Goal: Task Accomplishment & Management: Manage account settings

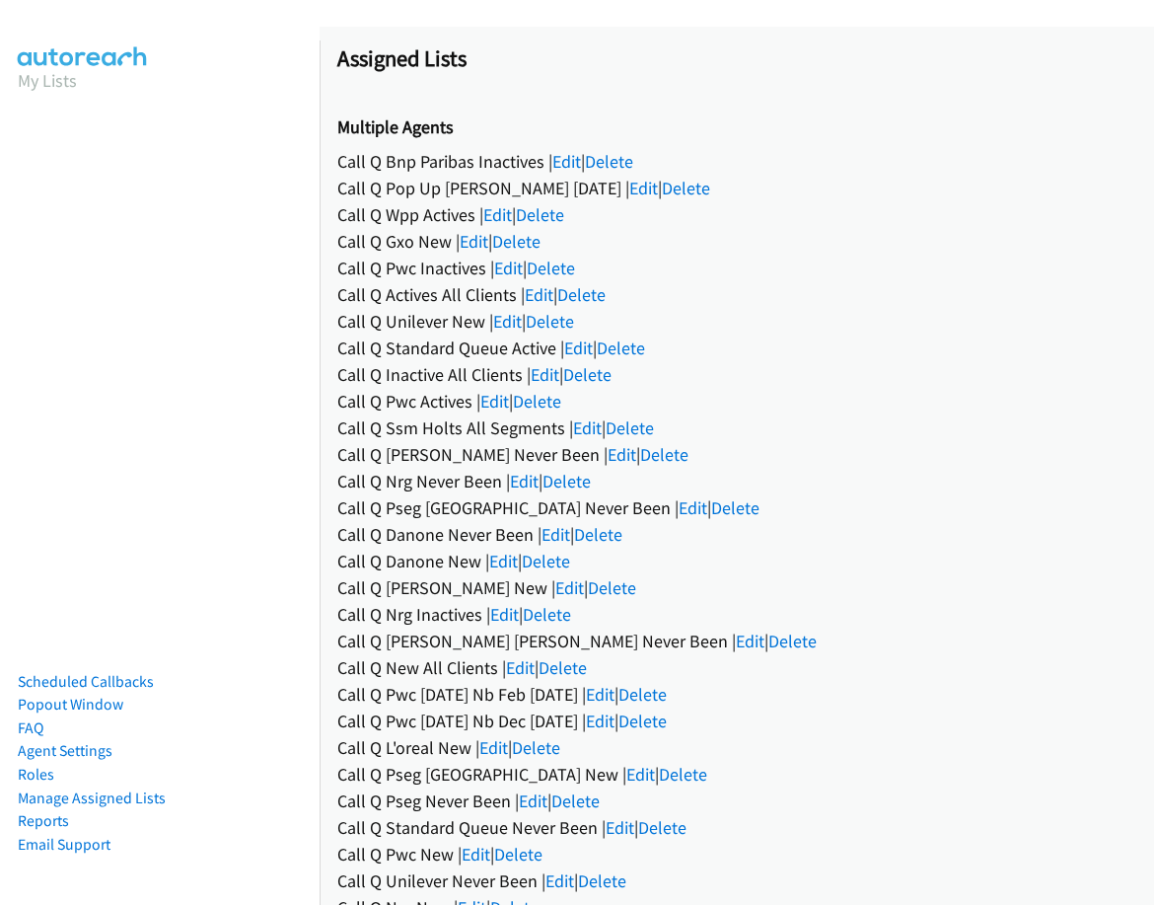
drag, startPoint x: 586, startPoint y: 158, endPoint x: 575, endPoint y: 158, distance: 10.9
click at [585, 158] on div "Call Q Bnp Paribas Inactives | Edit | Delete" at bounding box center [736, 161] width 799 height 27
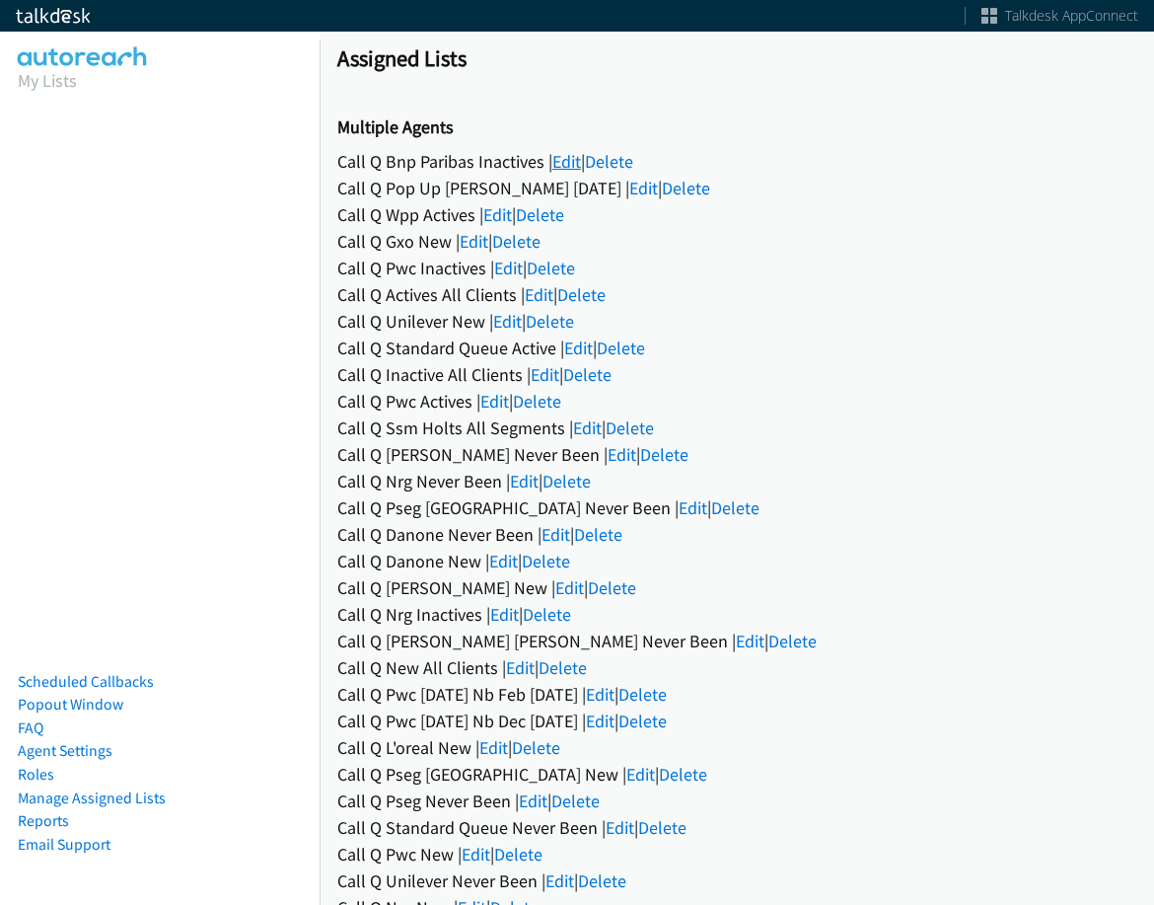
click at [563, 158] on link "Edit" at bounding box center [567, 161] width 29 height 23
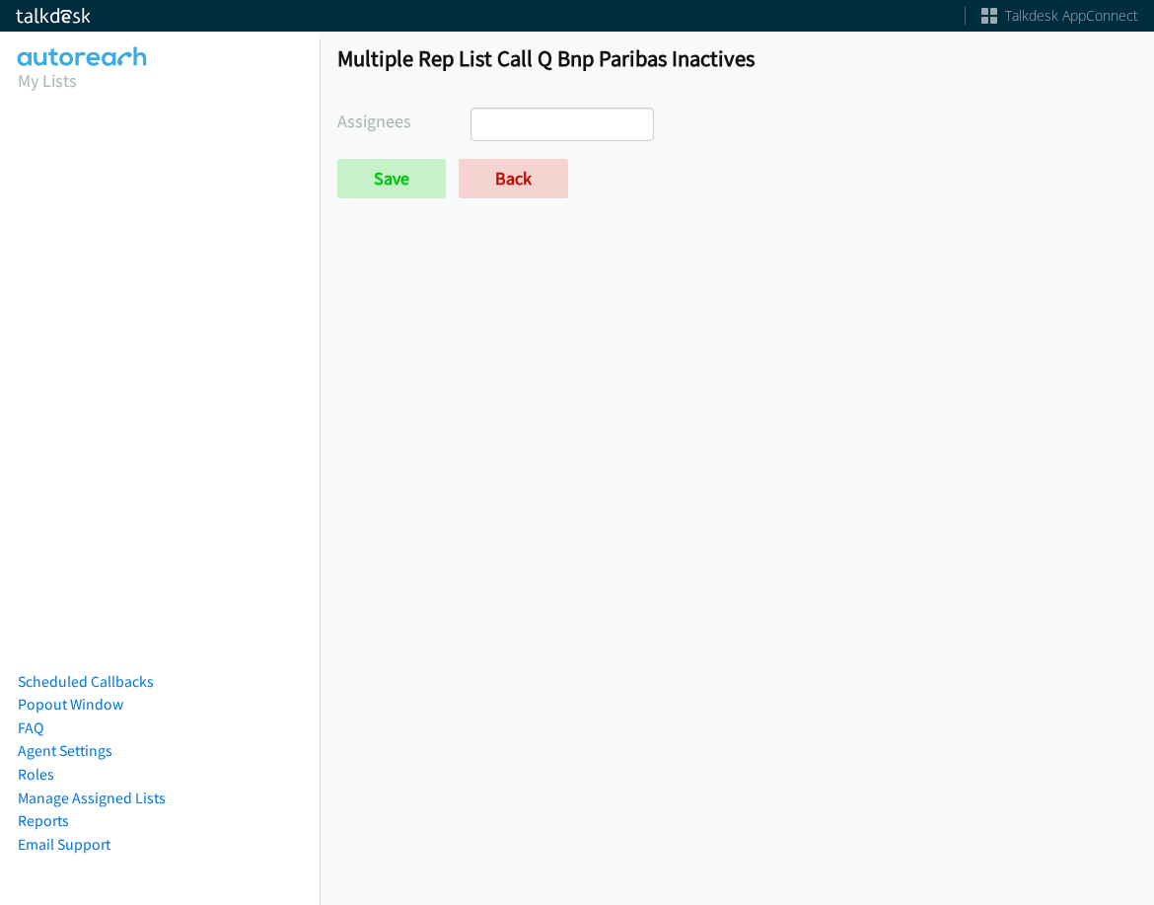
select select
click at [483, 173] on link "Back" at bounding box center [514, 178] width 110 height 39
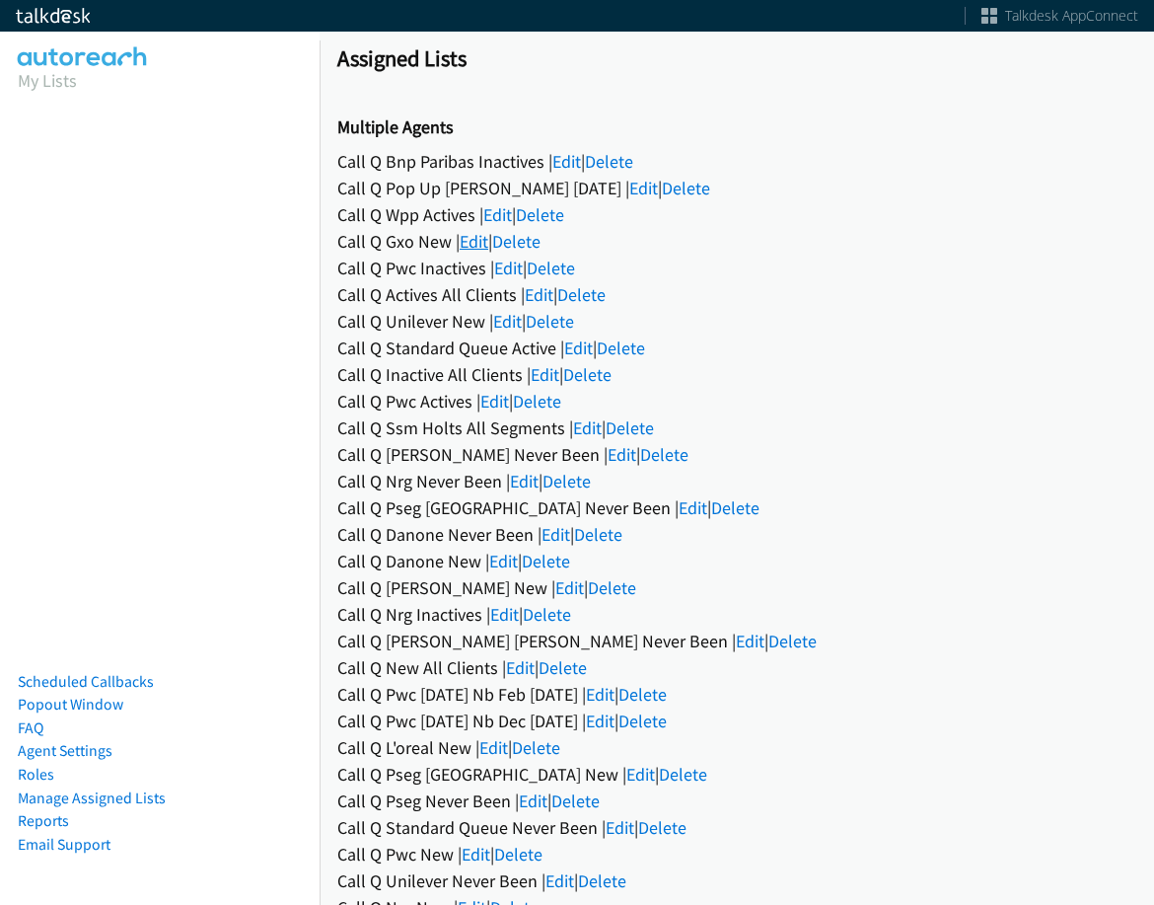
click at [468, 243] on link "Edit" at bounding box center [474, 241] width 29 height 23
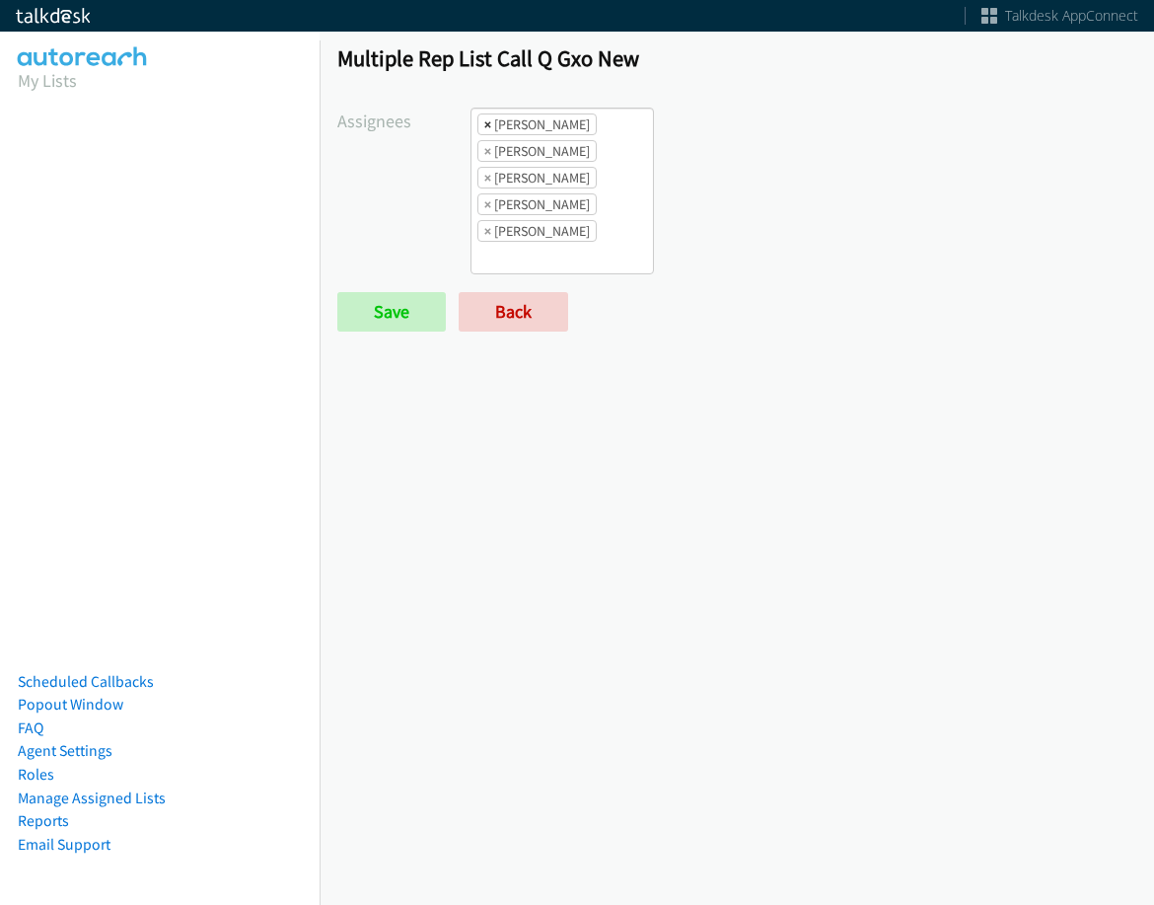
click at [487, 121] on span "×" at bounding box center [487, 124] width 7 height 20
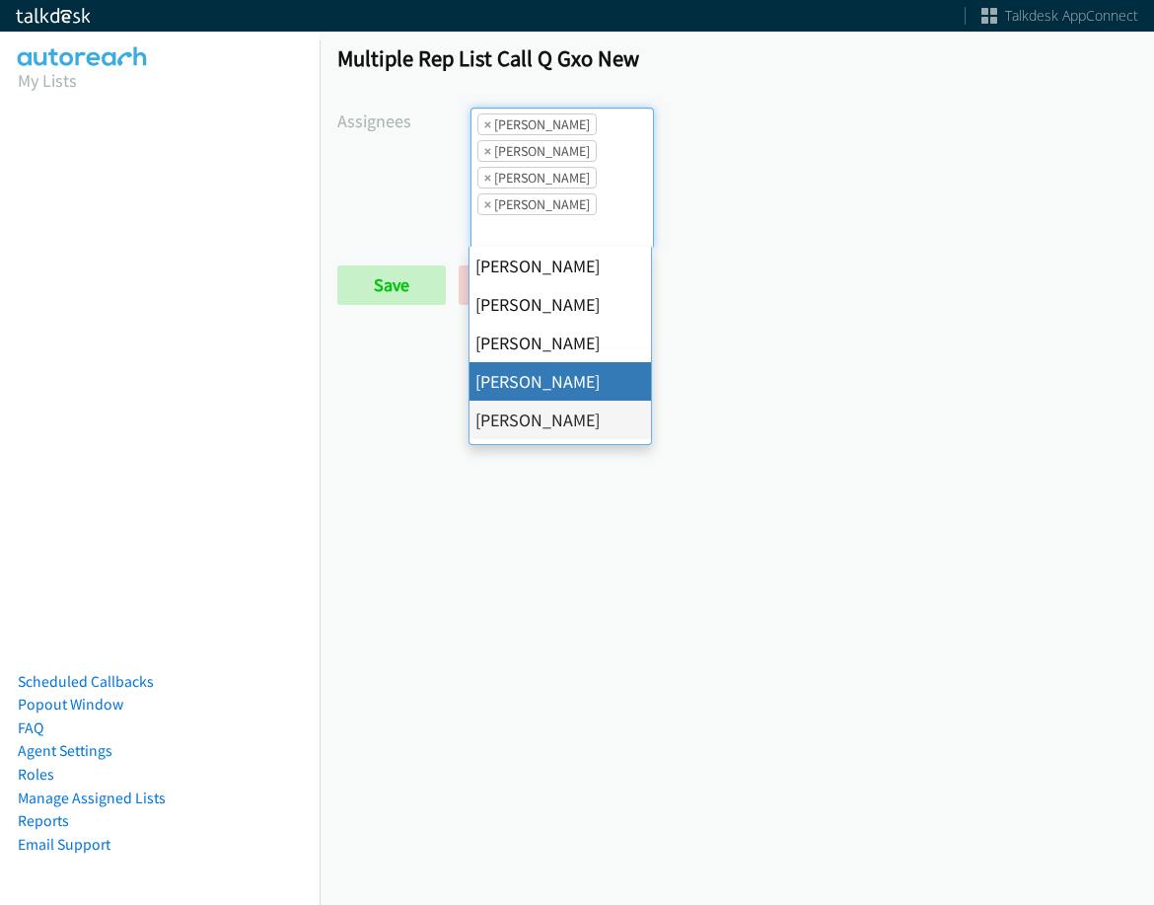
click at [487, 121] on span "×" at bounding box center [487, 124] width 7 height 20
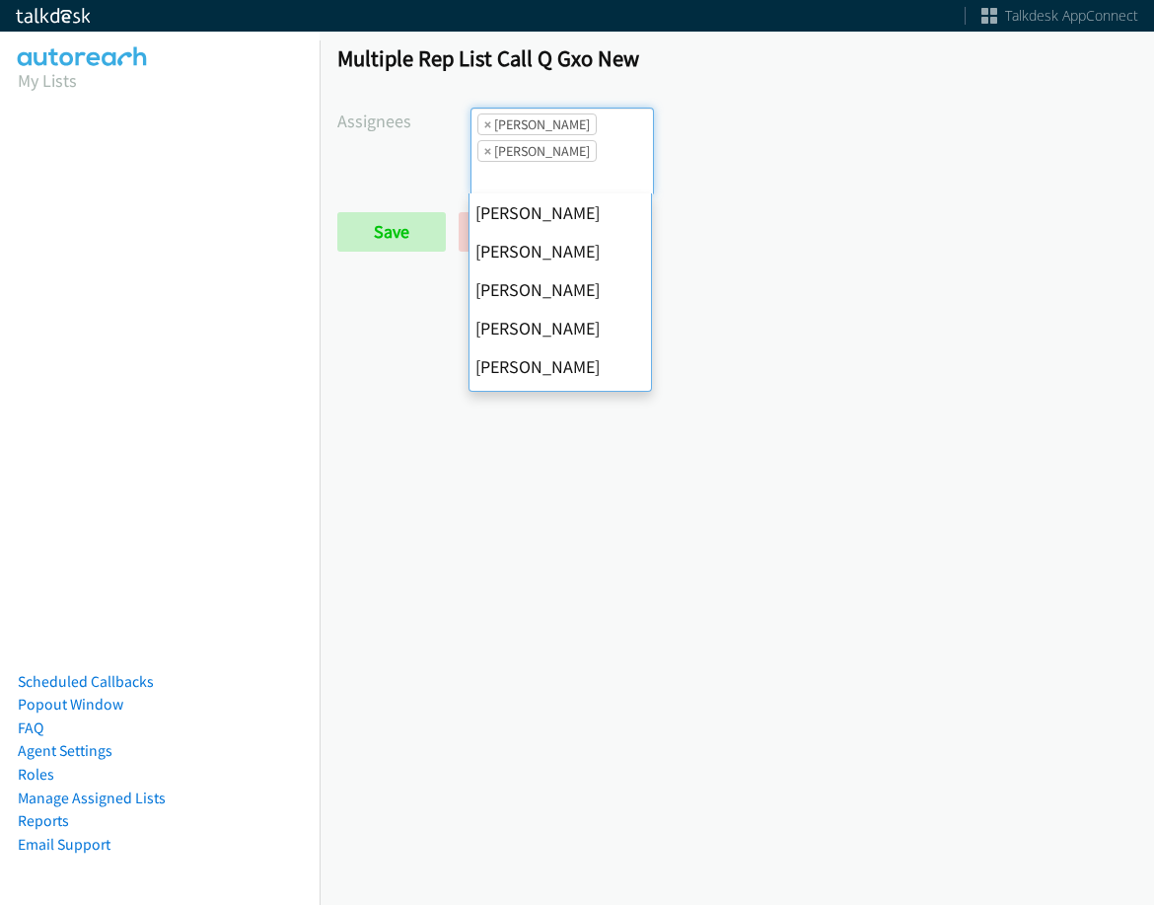
click at [487, 121] on span "×" at bounding box center [487, 124] width 7 height 20
select select "74240000-76d9-4cf3-9953-4c2484ee5015"
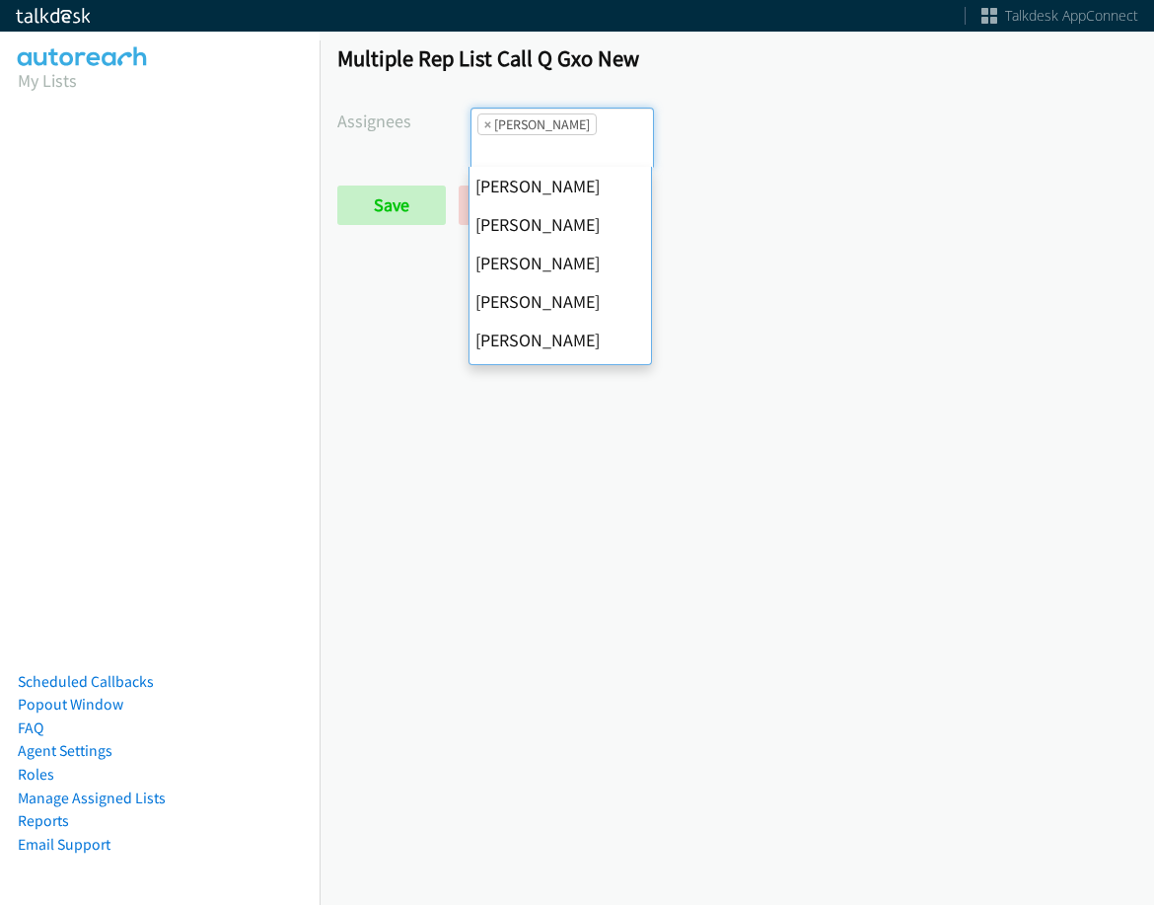
click at [487, 121] on span "×" at bounding box center [487, 124] width 7 height 20
select select
click at [487, 135] on input "search" at bounding box center [506, 151] width 69 height 32
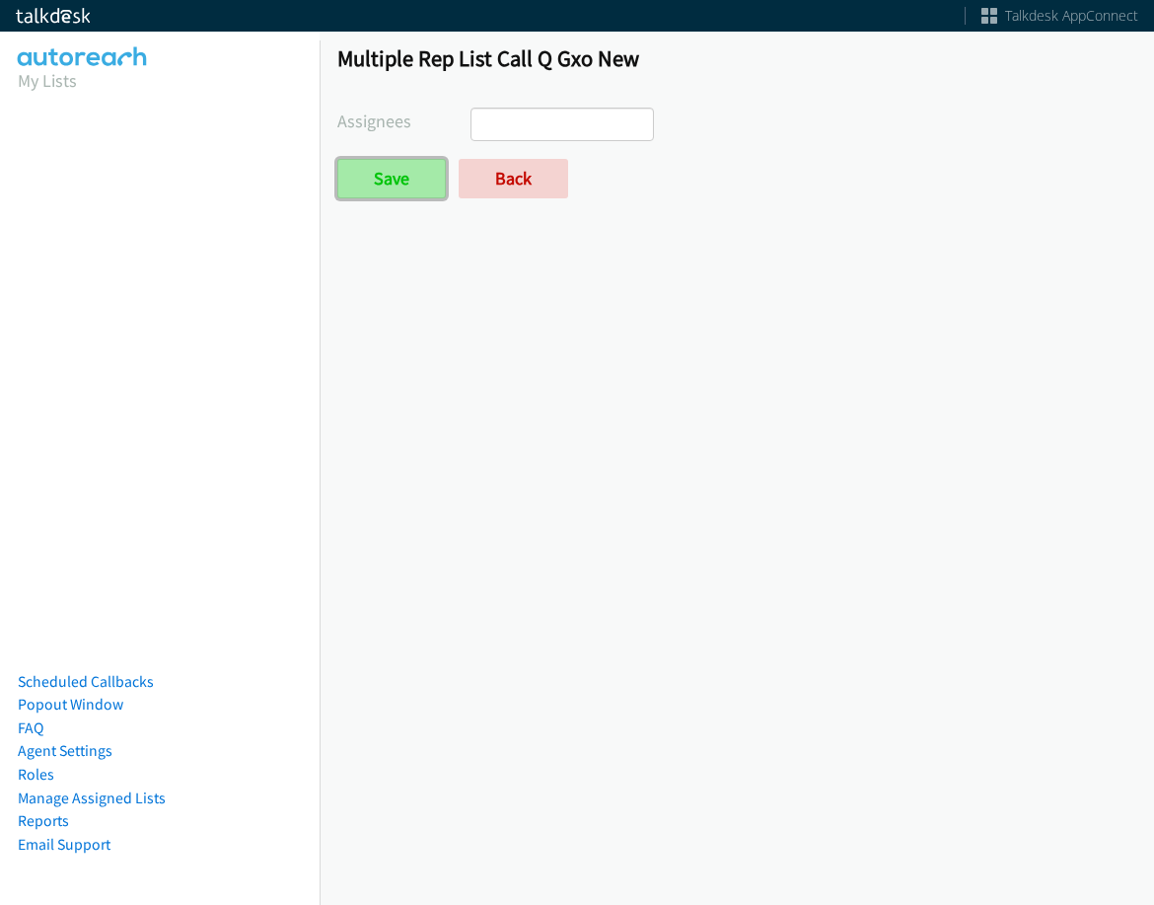
click at [414, 177] on input "Save" at bounding box center [391, 178] width 109 height 39
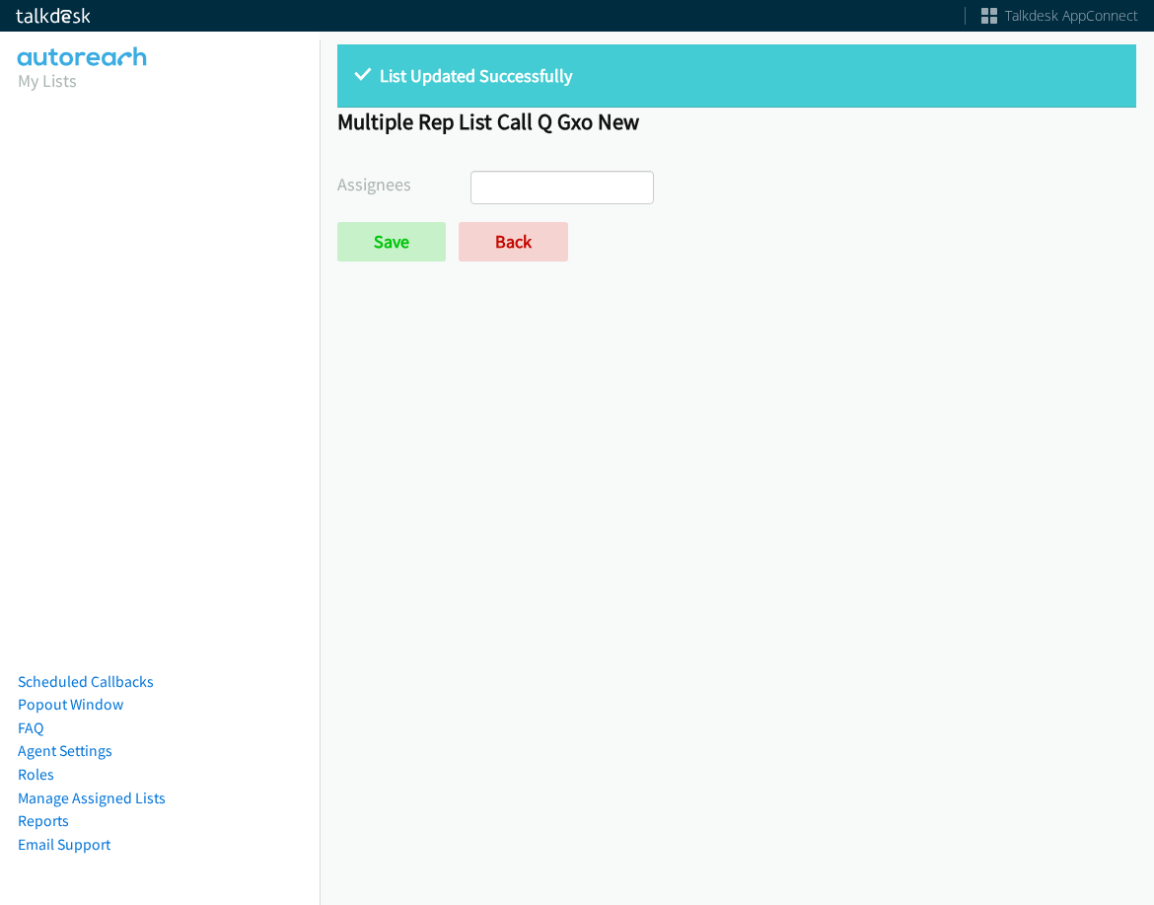
select select
click at [512, 245] on link "Back" at bounding box center [514, 241] width 110 height 39
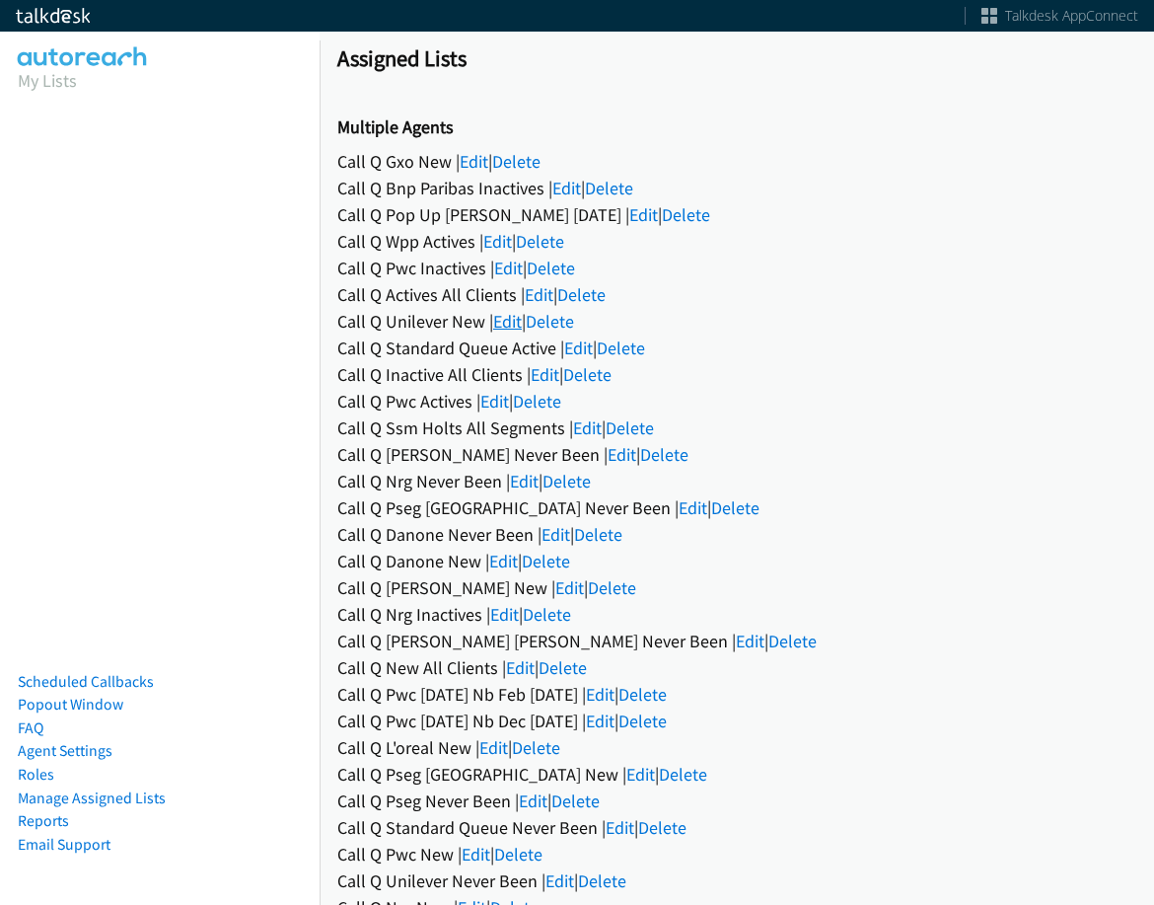
click at [512, 325] on link "Edit" at bounding box center [507, 321] width 29 height 23
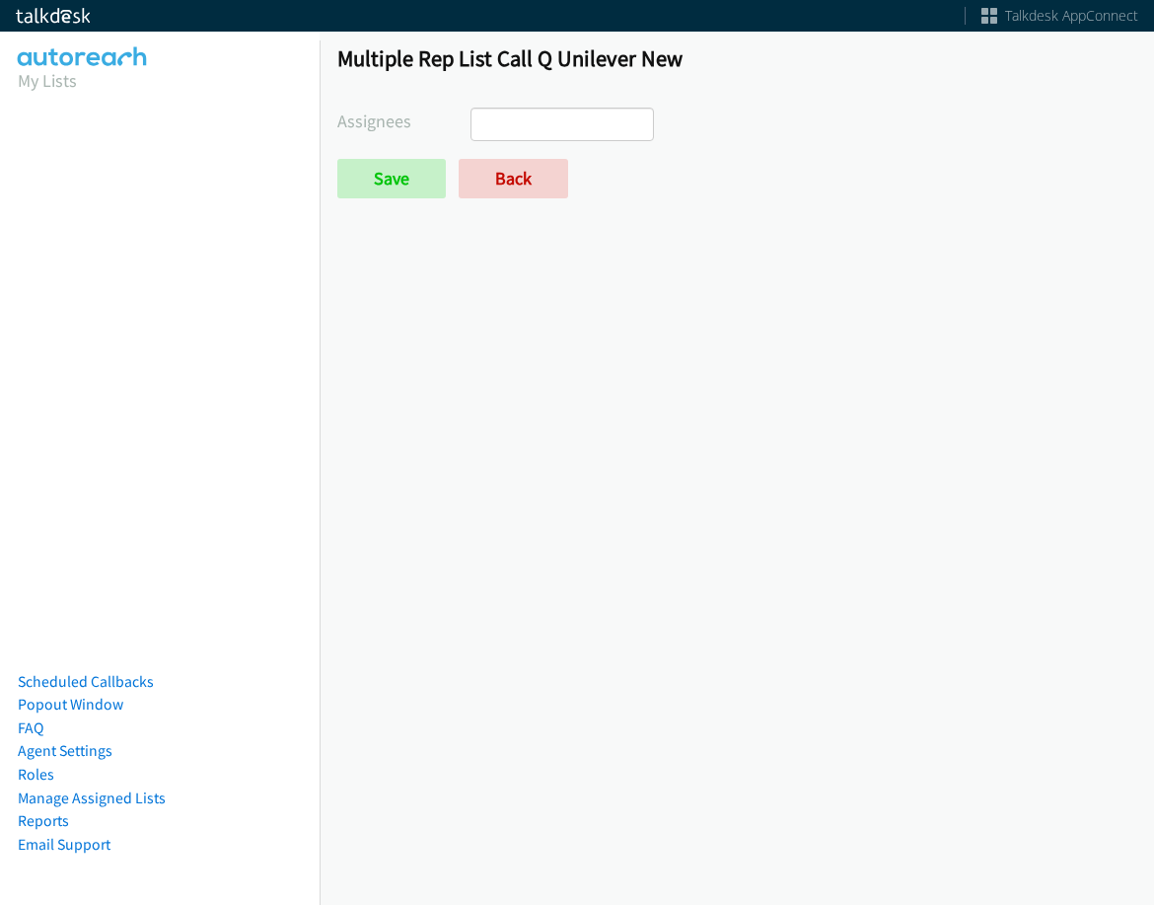
select select
click at [538, 169] on link "Back" at bounding box center [514, 178] width 110 height 39
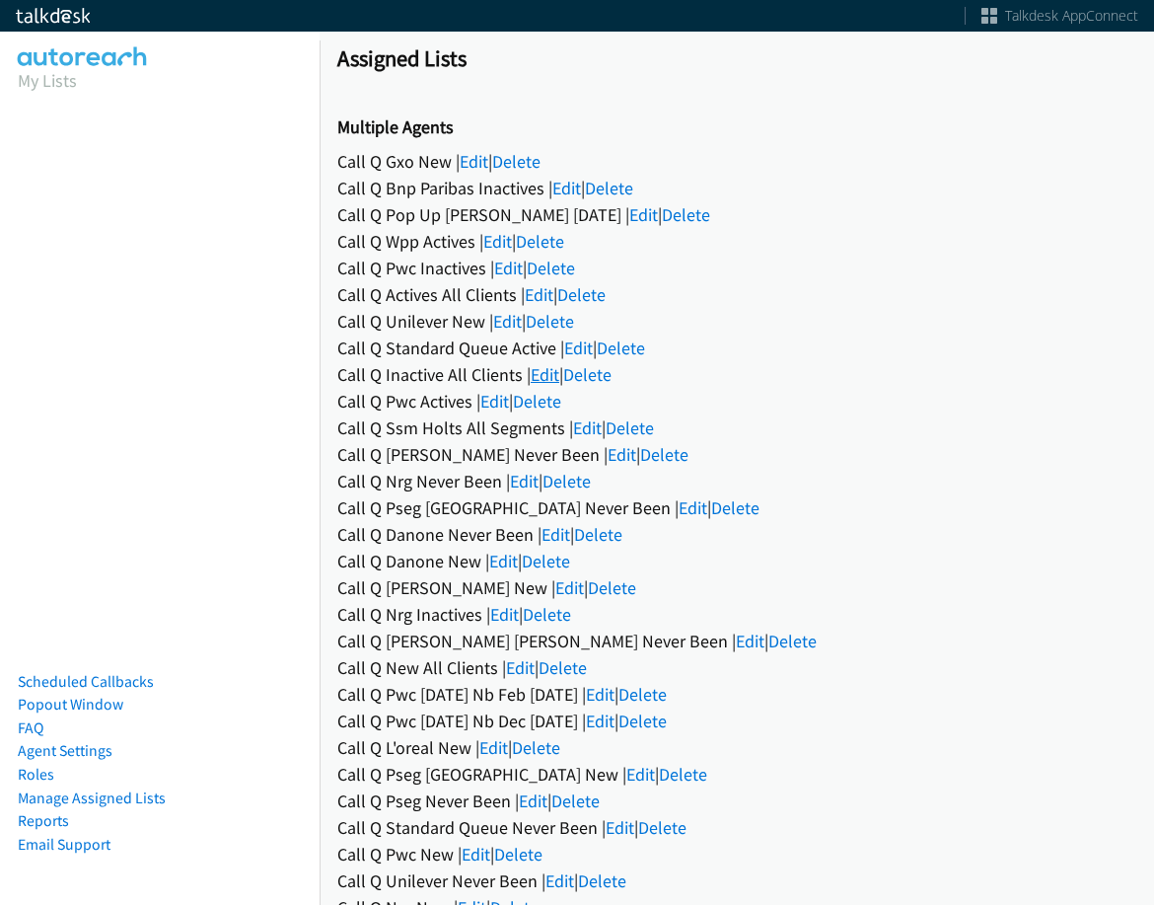
click at [533, 383] on link "Edit" at bounding box center [545, 374] width 29 height 23
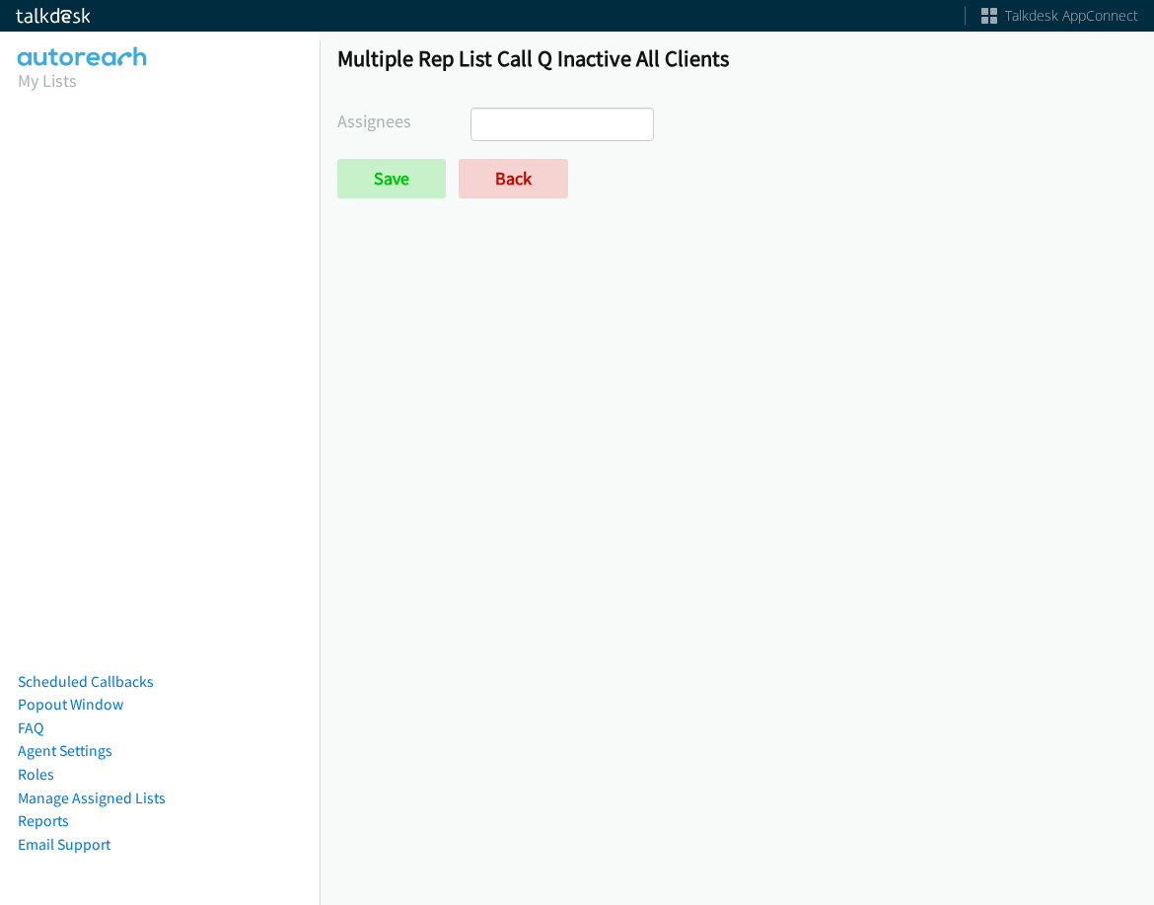
click at [558, 103] on div "Multiple Rep List Call Q Inactive All Clients Assignees [PERSON_NAME] [PERSON_N…" at bounding box center [737, 130] width 835 height 207
click at [558, 130] on ul at bounding box center [563, 125] width 182 height 32
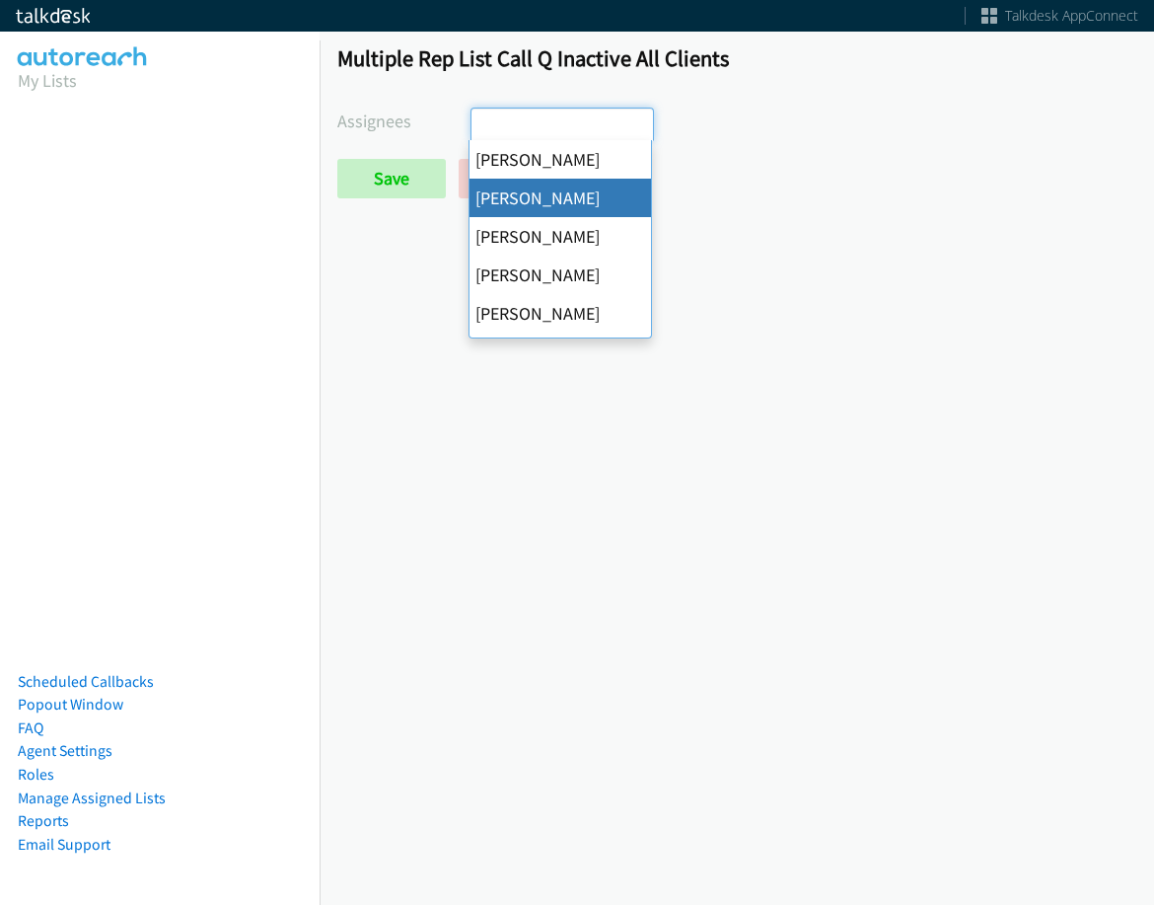
select select "05d74157-9386-4beb-b15d-36aa9c6f71bc"
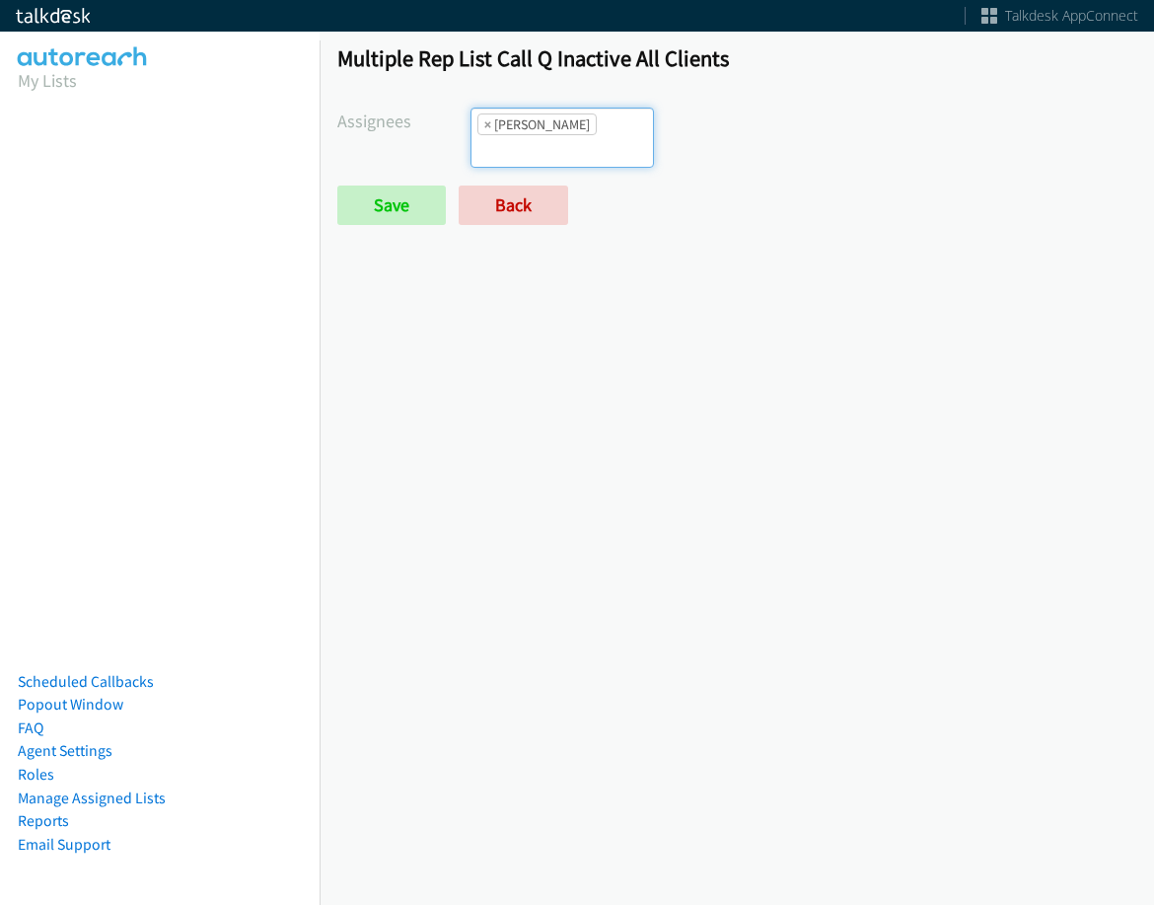
click at [558, 148] on form "Assignees Abigail Odhiambo Alana Ruiz Cathy Shahan Charles Ross Daquaya Johnson…" at bounding box center [736, 166] width 799 height 117
click at [541, 135] on input "search" at bounding box center [506, 151] width 69 height 32
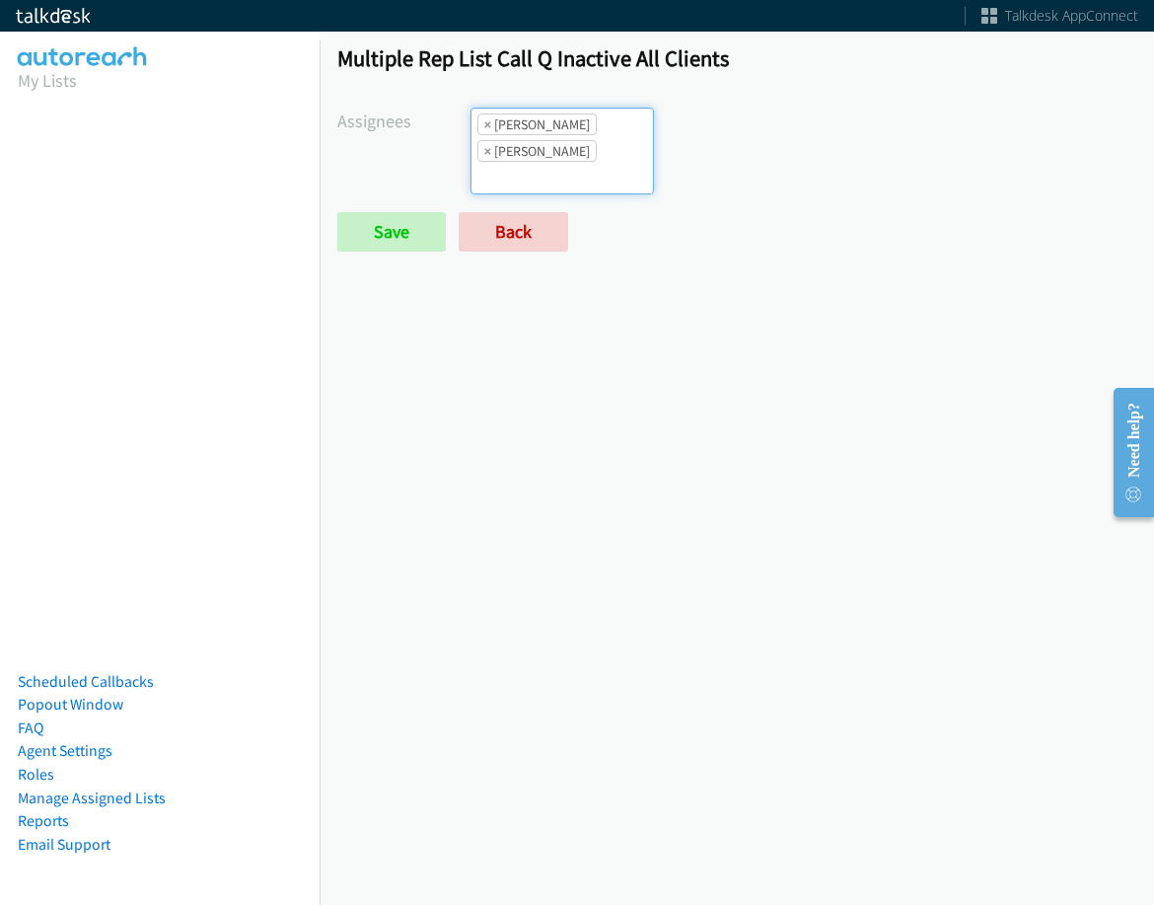
click at [572, 141] on li "× Cathy Shahan" at bounding box center [537, 151] width 119 height 22
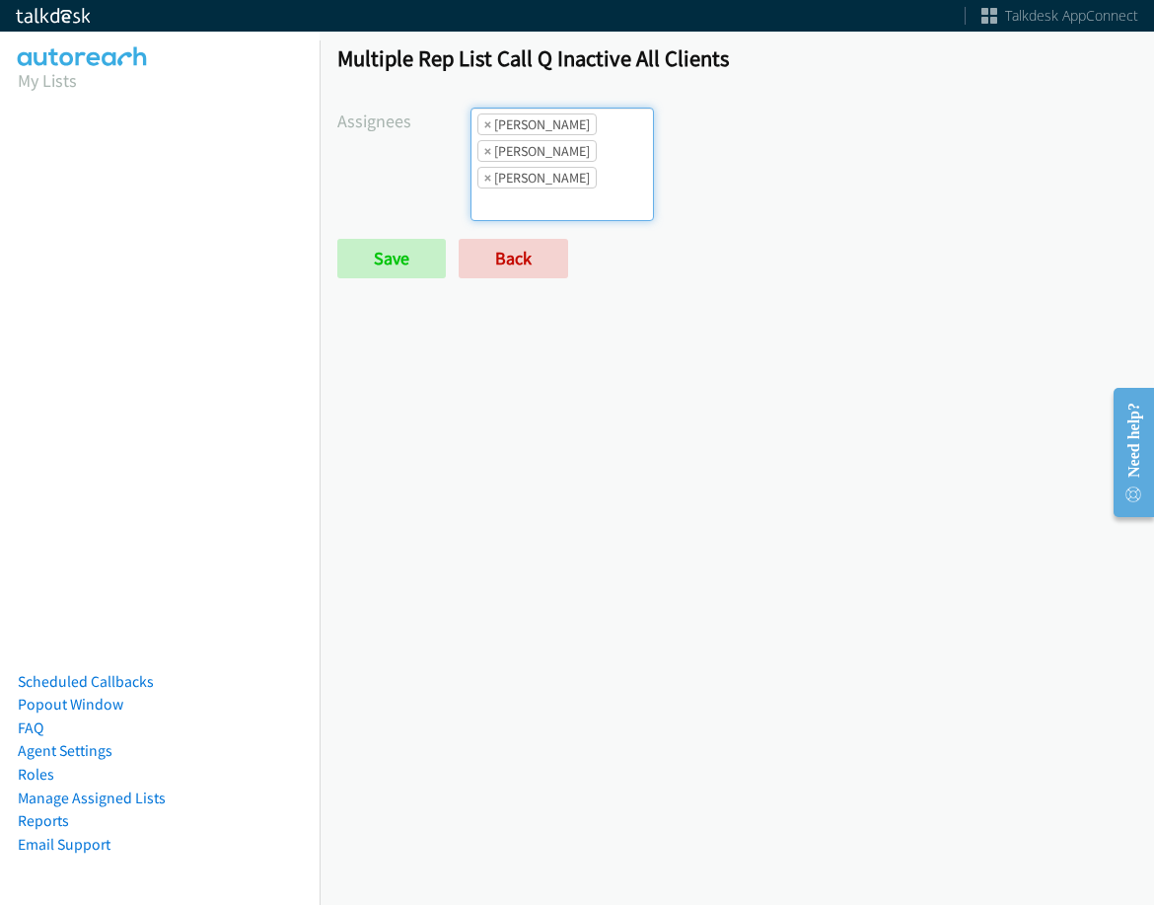
click at [586, 151] on ul "× Alana Ruiz × Cathy Shahan × Charles Ross" at bounding box center [563, 165] width 182 height 112
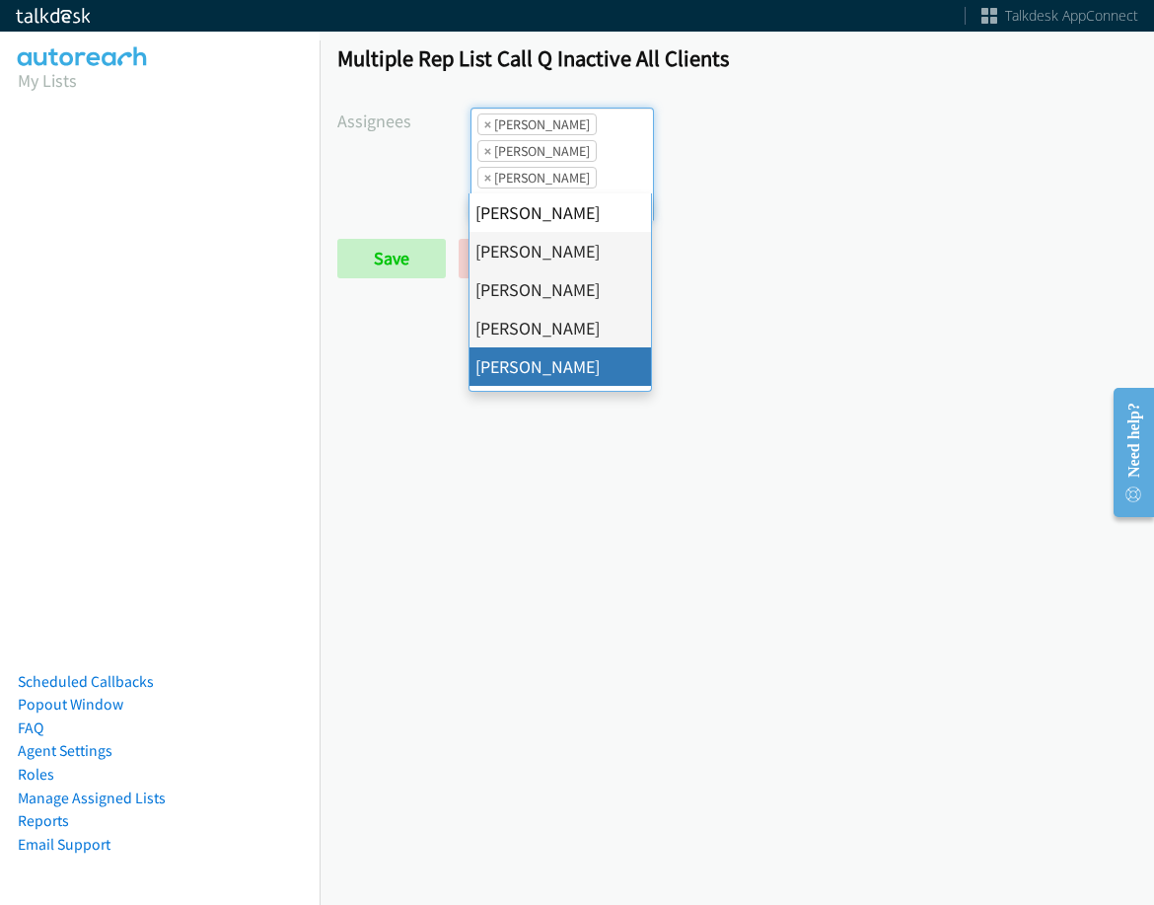
drag, startPoint x: 572, startPoint y: 379, endPoint x: 576, endPoint y: 352, distance: 26.9
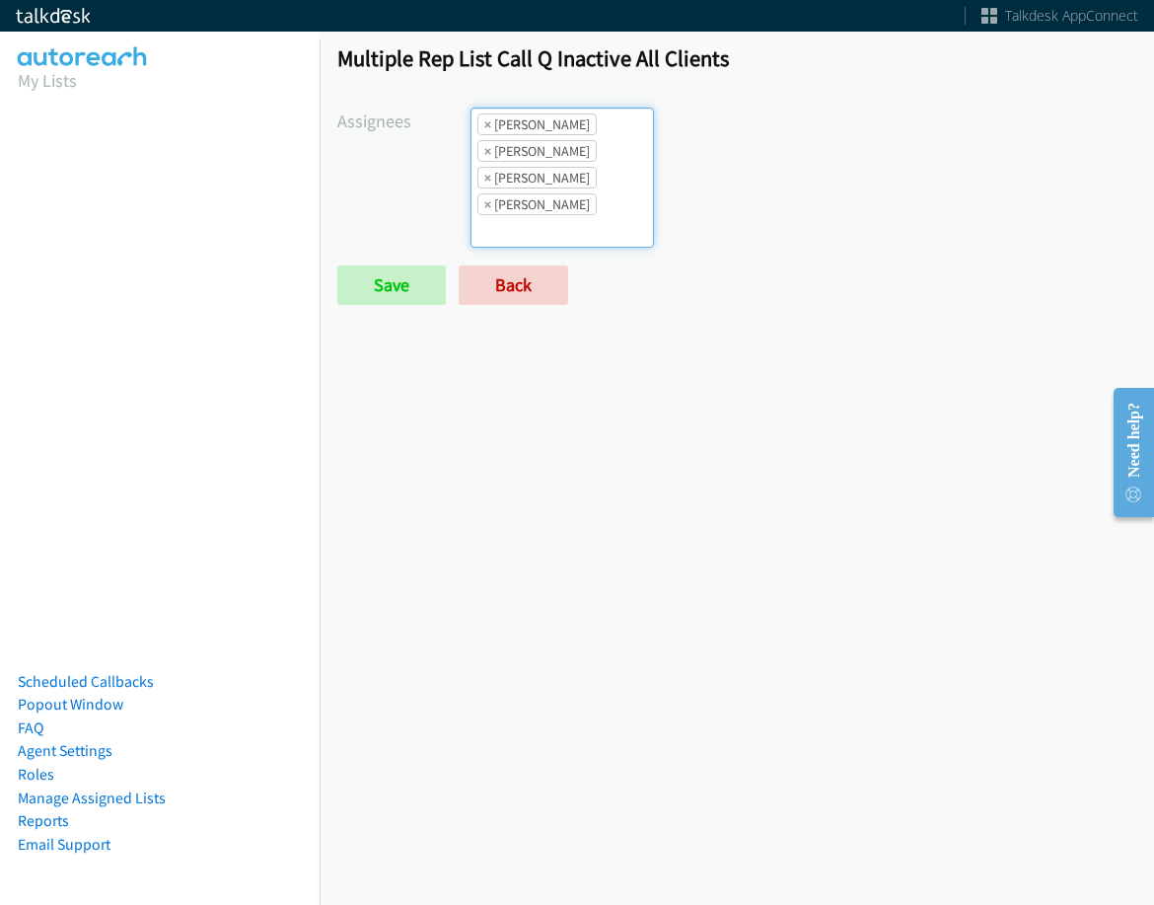
click at [587, 157] on ul "× Alana Ruiz × Cathy Shahan × Charles Ross × Daquaya Johnson" at bounding box center [563, 178] width 182 height 138
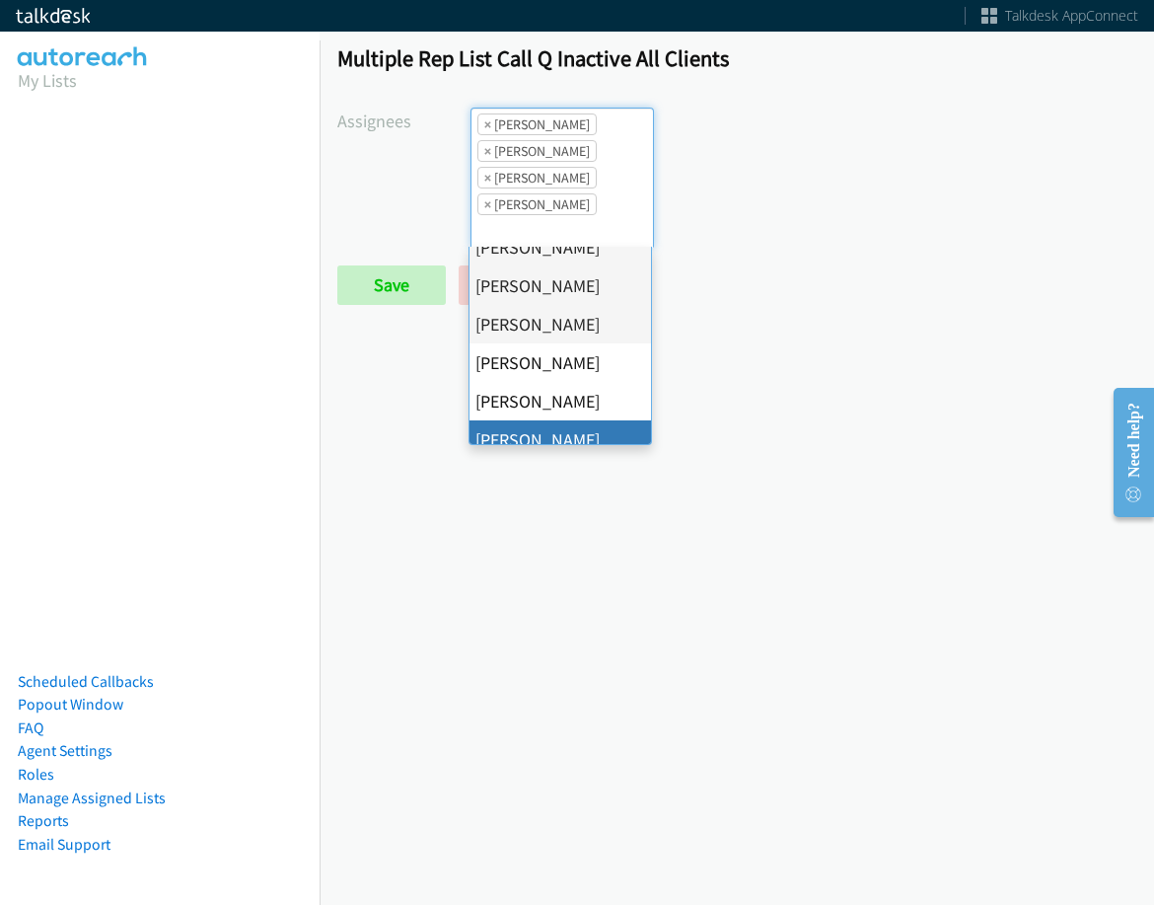
scroll to position [197, 0]
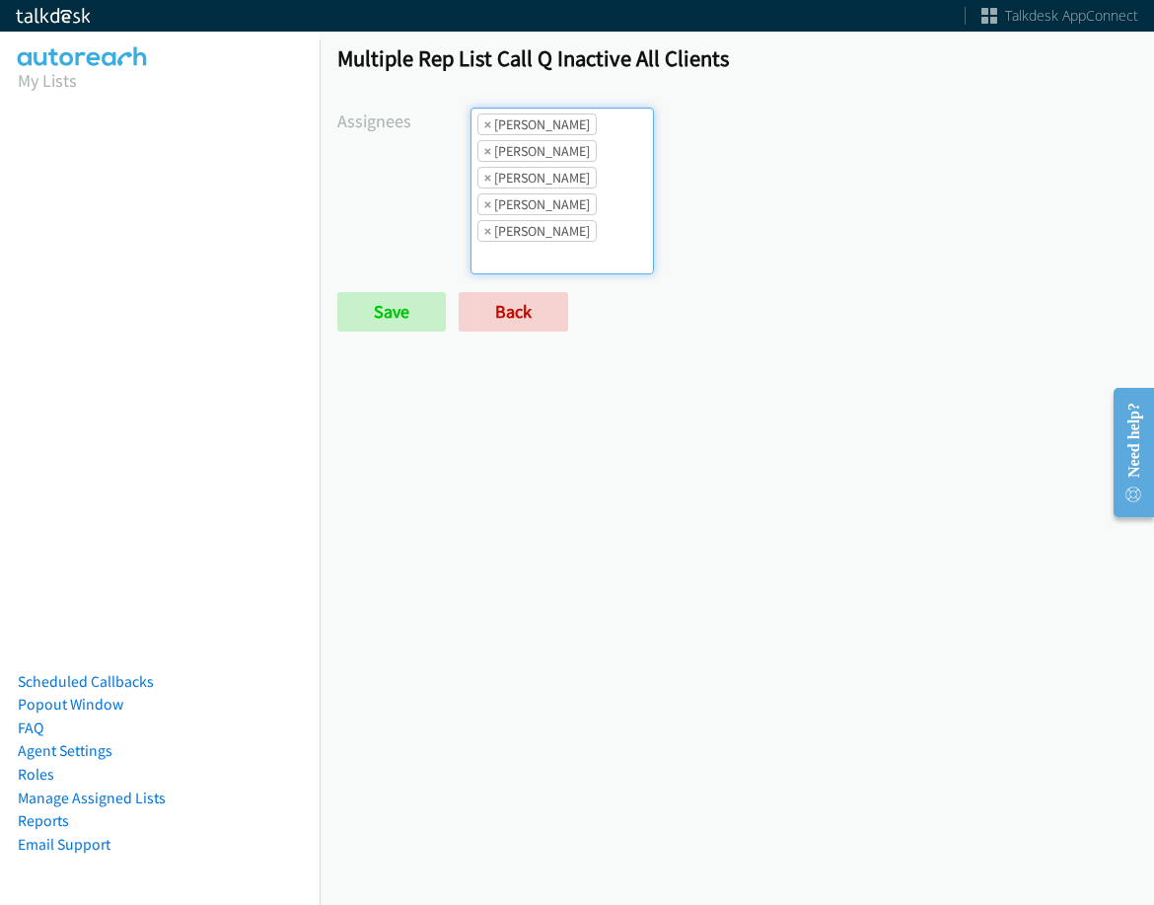
click at [647, 194] on ul "× Alana Ruiz × Cathy Shahan × Charles Ross × Daquaya Johnson × Jasmin Martinez" at bounding box center [563, 191] width 182 height 165
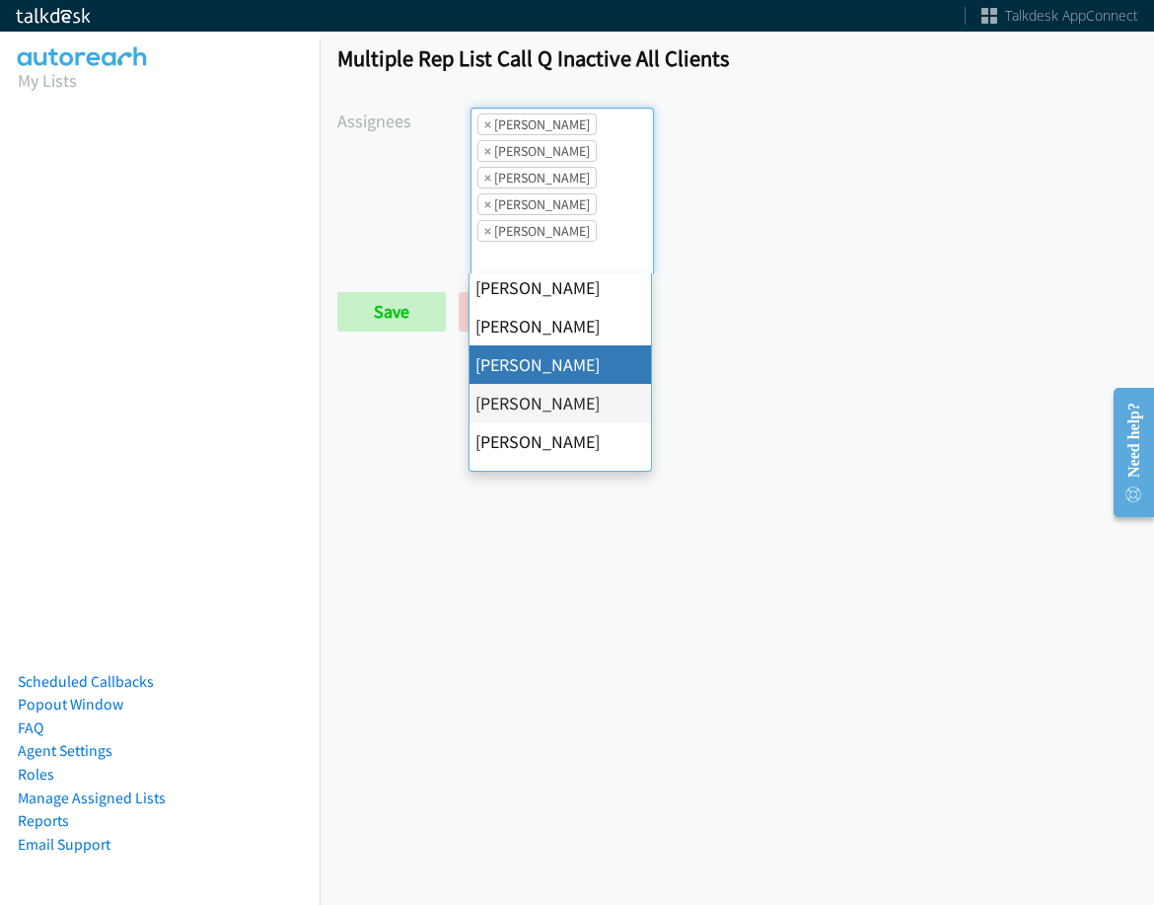
scroll to position [296, 0]
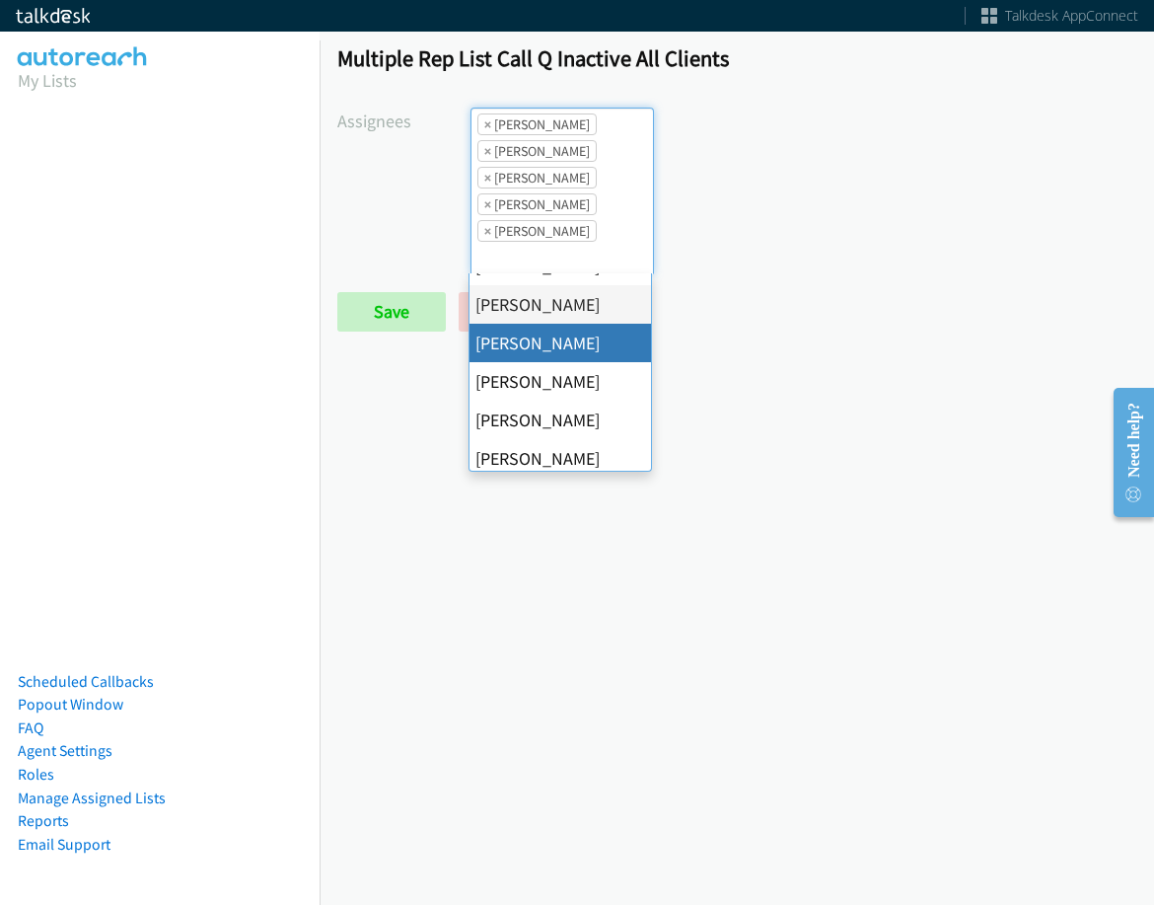
drag, startPoint x: 581, startPoint y: 349, endPoint x: 583, endPoint y: 315, distance: 34.6
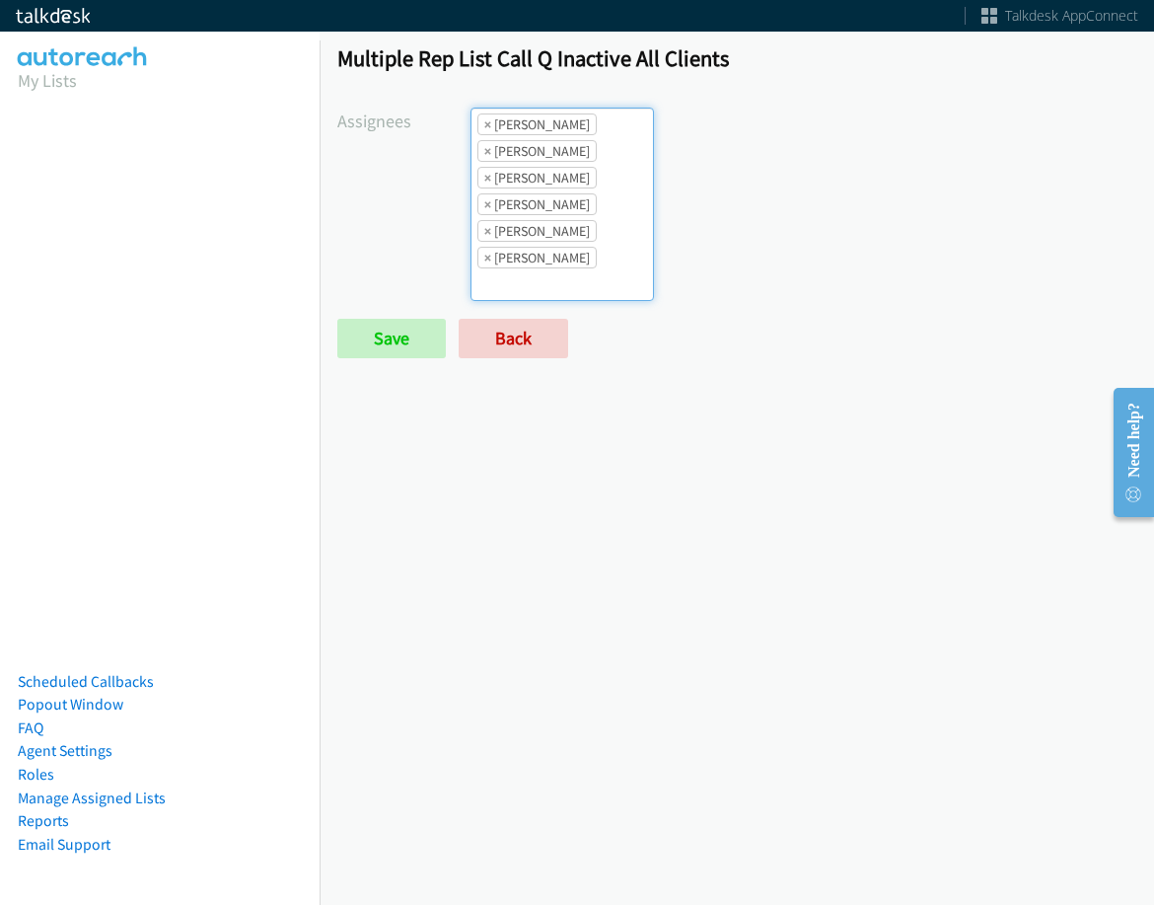
click at [584, 240] on li "× Jasmin Martinez" at bounding box center [537, 231] width 119 height 22
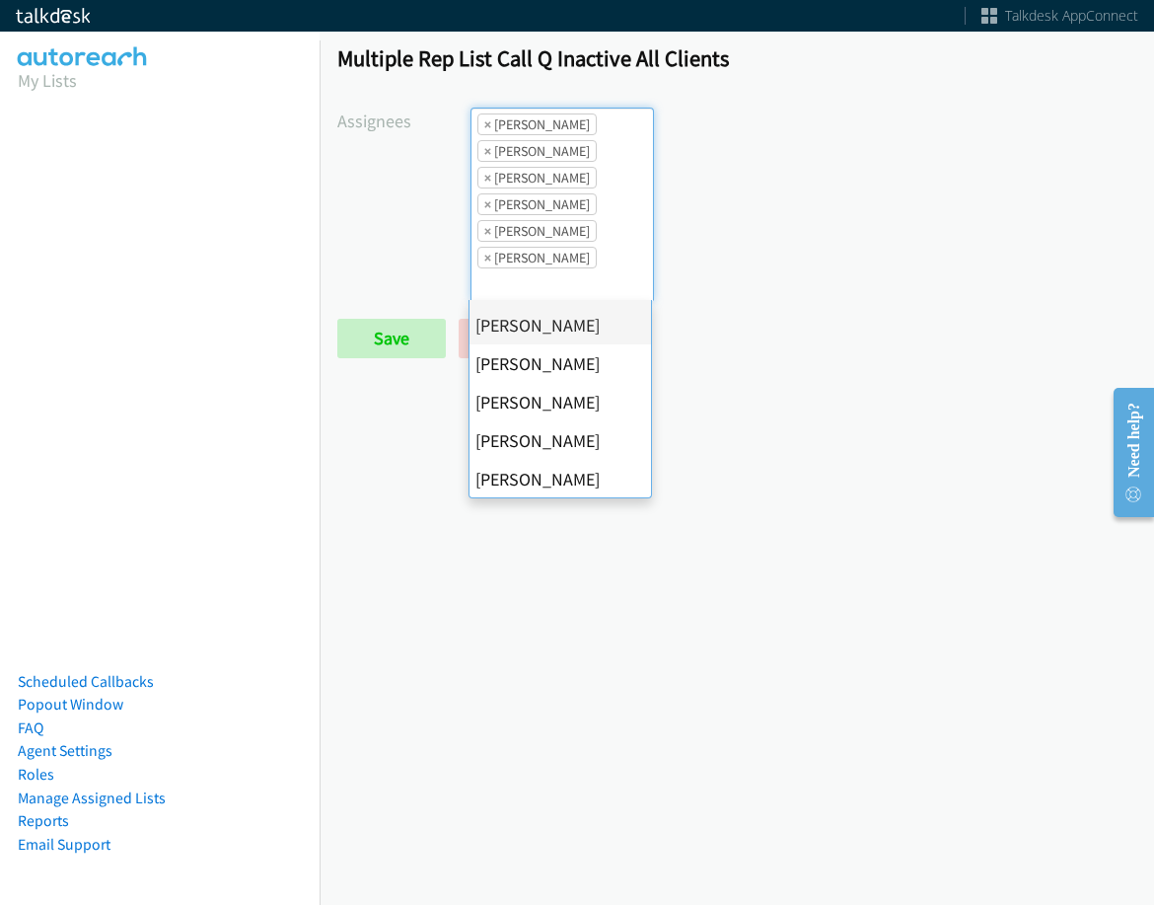
scroll to position [341, 0]
drag, startPoint x: 571, startPoint y: 410, endPoint x: 575, endPoint y: 333, distance: 78.1
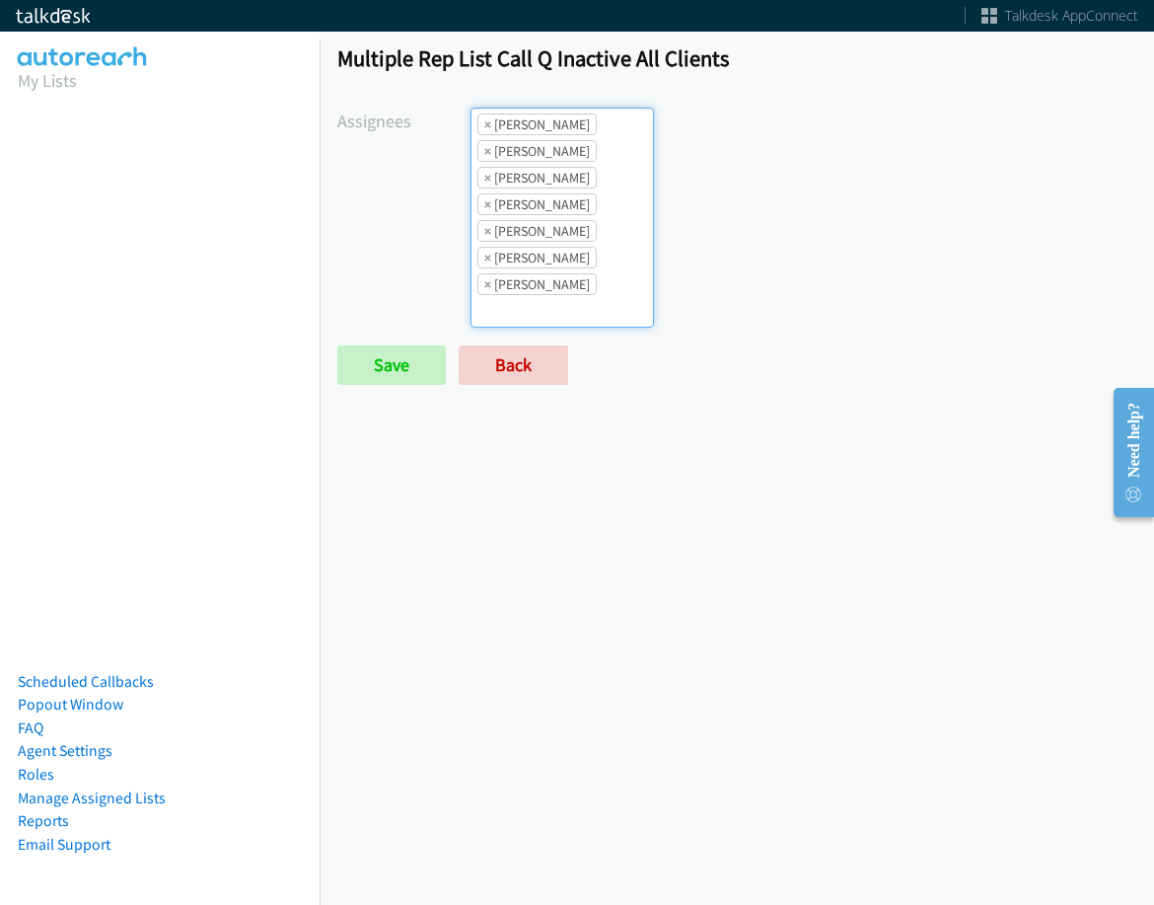
click at [577, 241] on li "× Jasmin Martinez" at bounding box center [537, 231] width 119 height 22
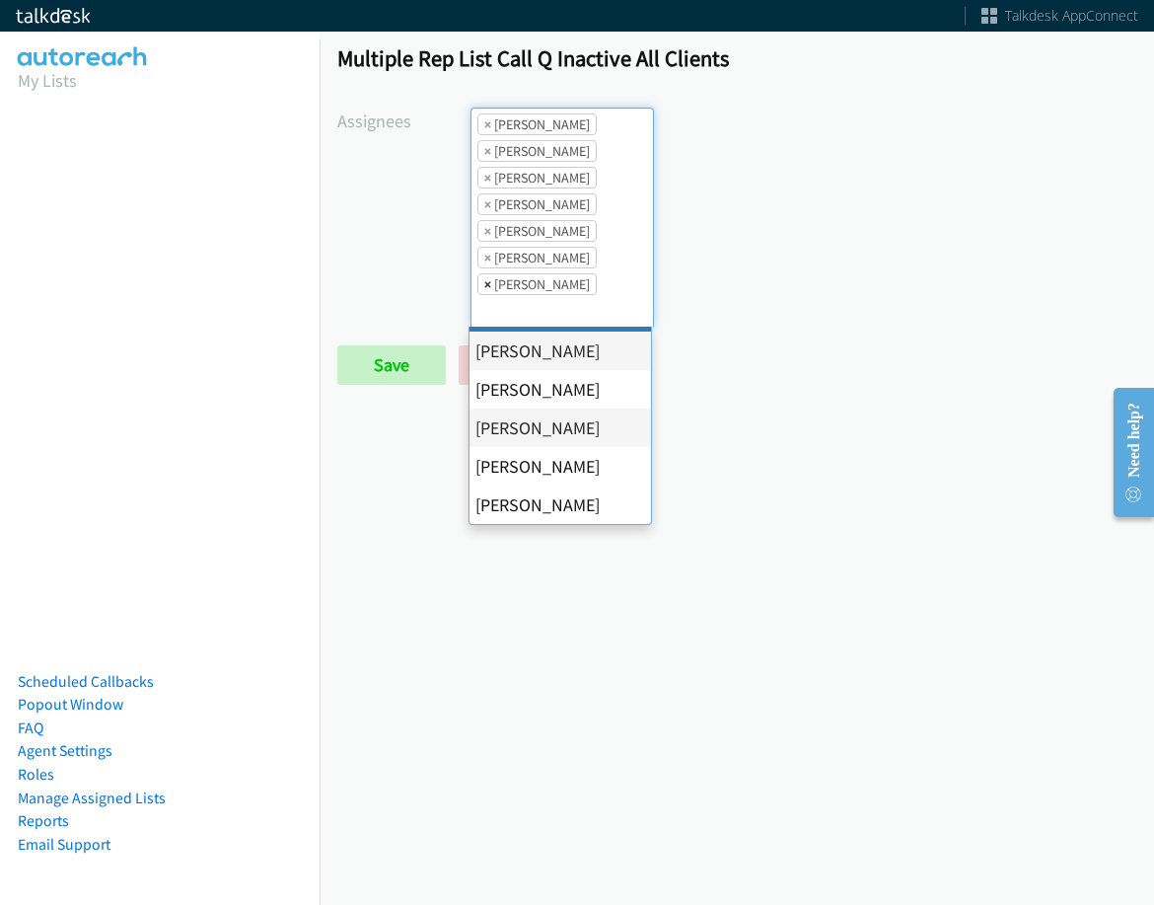
click at [486, 284] on span "×" at bounding box center [487, 284] width 7 height 20
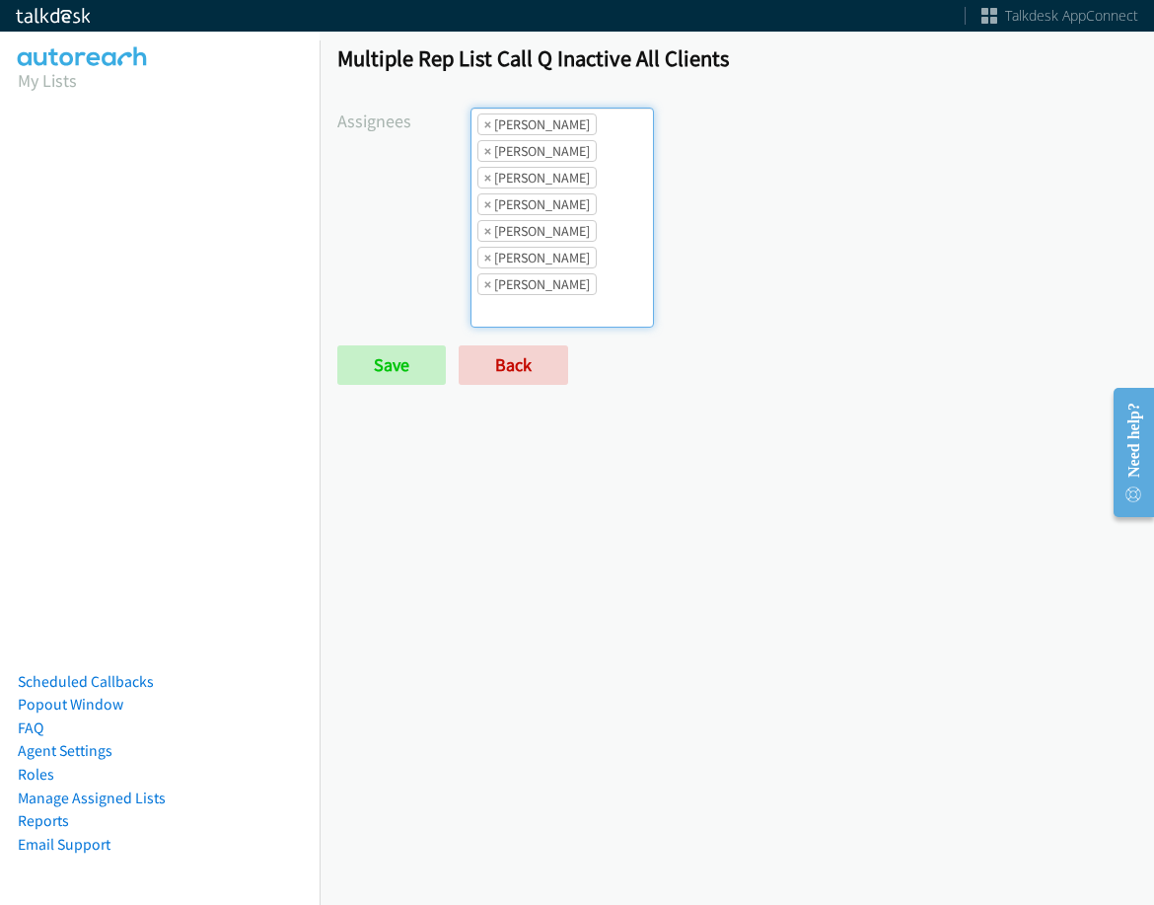
drag, startPoint x: 550, startPoint y: 306, endPoint x: 550, endPoint y: 326, distance: 19.7
click at [554, 306] on ul "× Alana Ruiz × Cathy Shahan × Charles Ross × Daquaya Johnson × Jasmin Martinez …" at bounding box center [563, 218] width 182 height 218
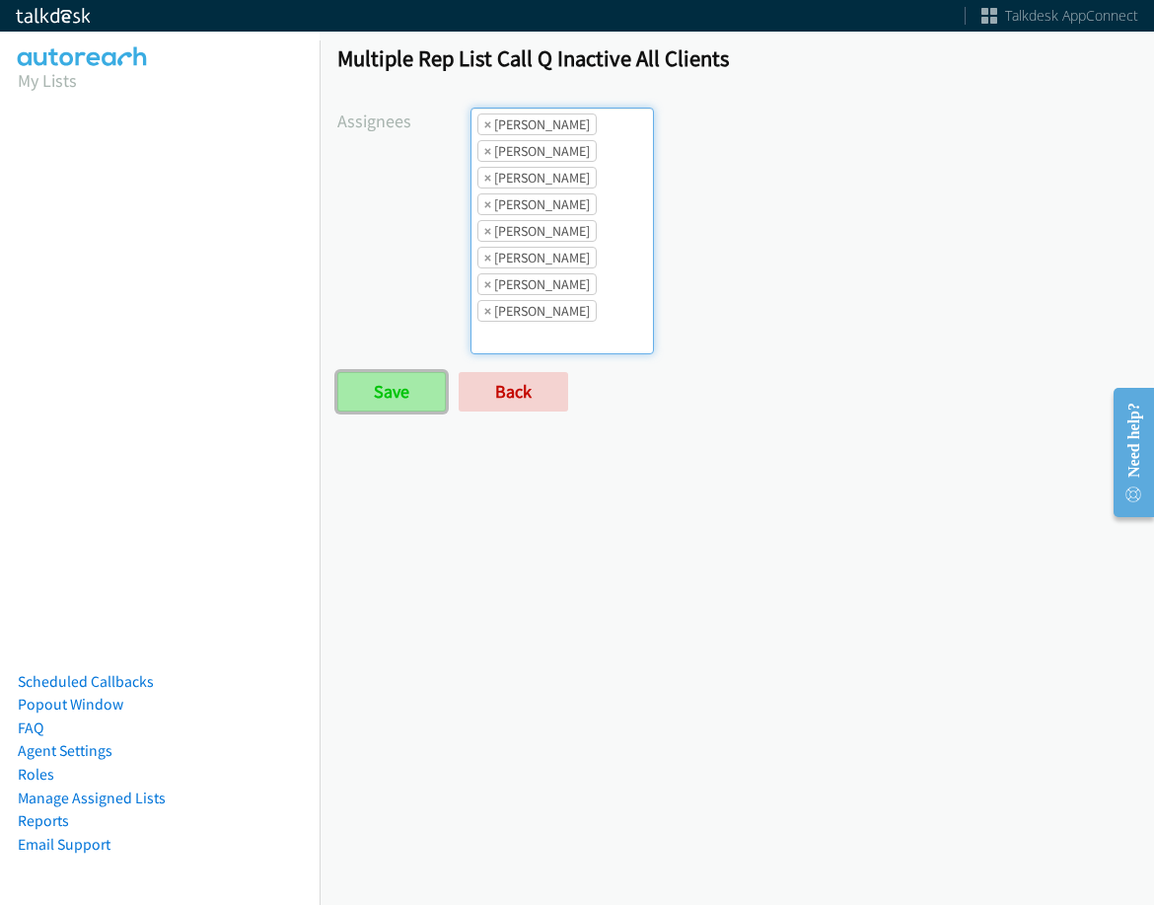
click at [417, 396] on input "Save" at bounding box center [391, 391] width 109 height 39
